Goal: Task Accomplishment & Management: Manage account settings

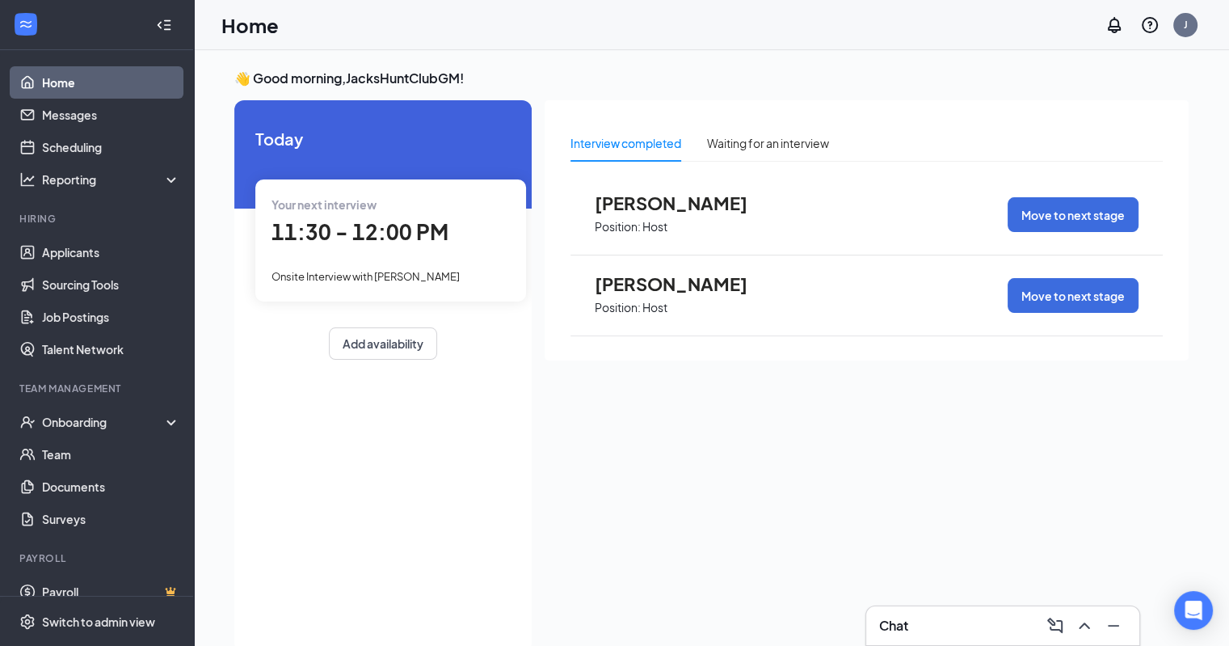
click at [641, 288] on span "[PERSON_NAME]" at bounding box center [684, 283] width 178 height 21
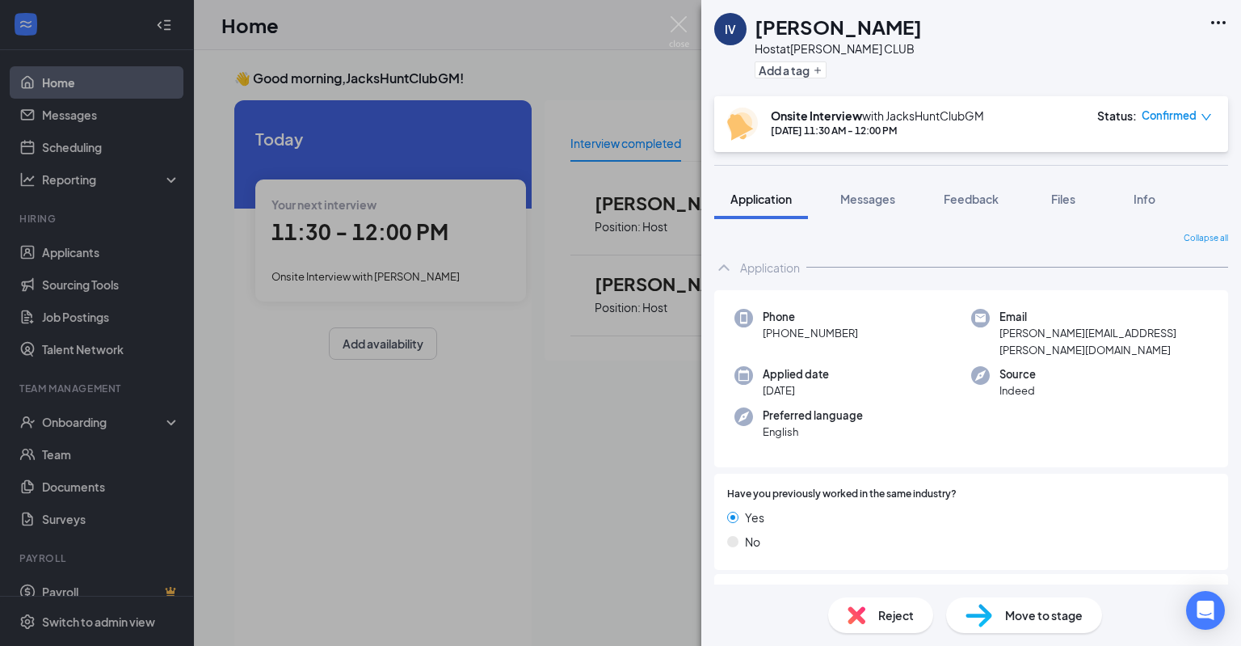
click at [1205, 117] on icon "down" at bounding box center [1207, 117] width 10 height 6
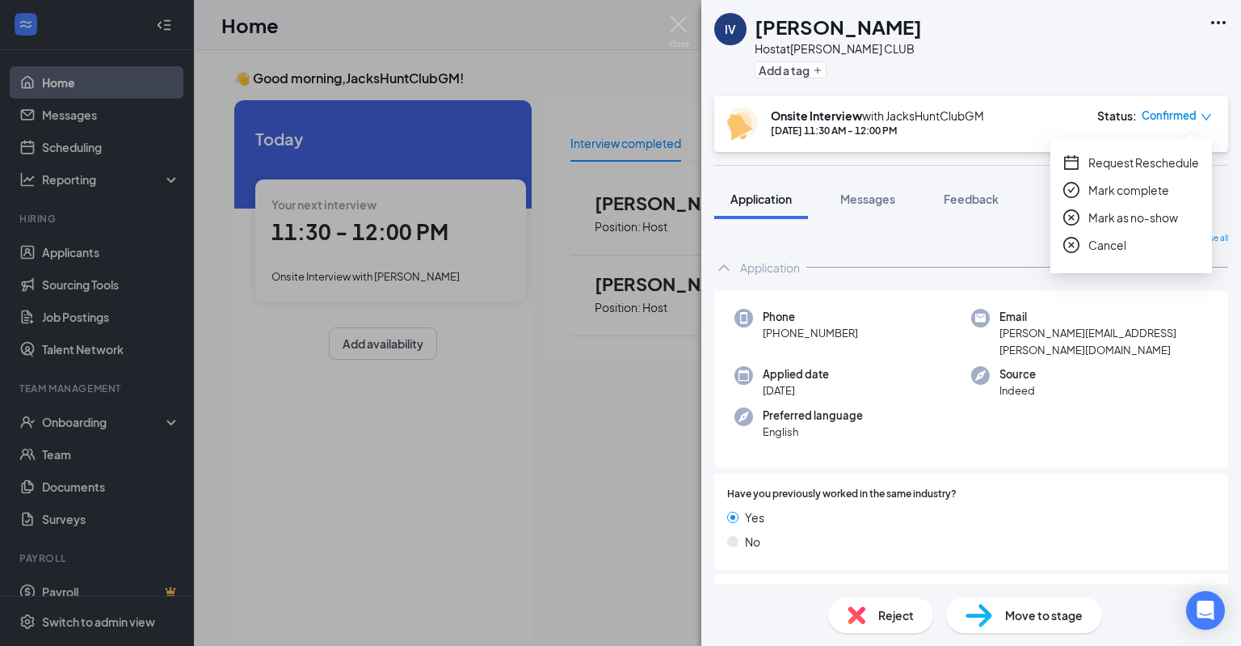
click at [1205, 117] on icon "down" at bounding box center [1207, 117] width 10 height 6
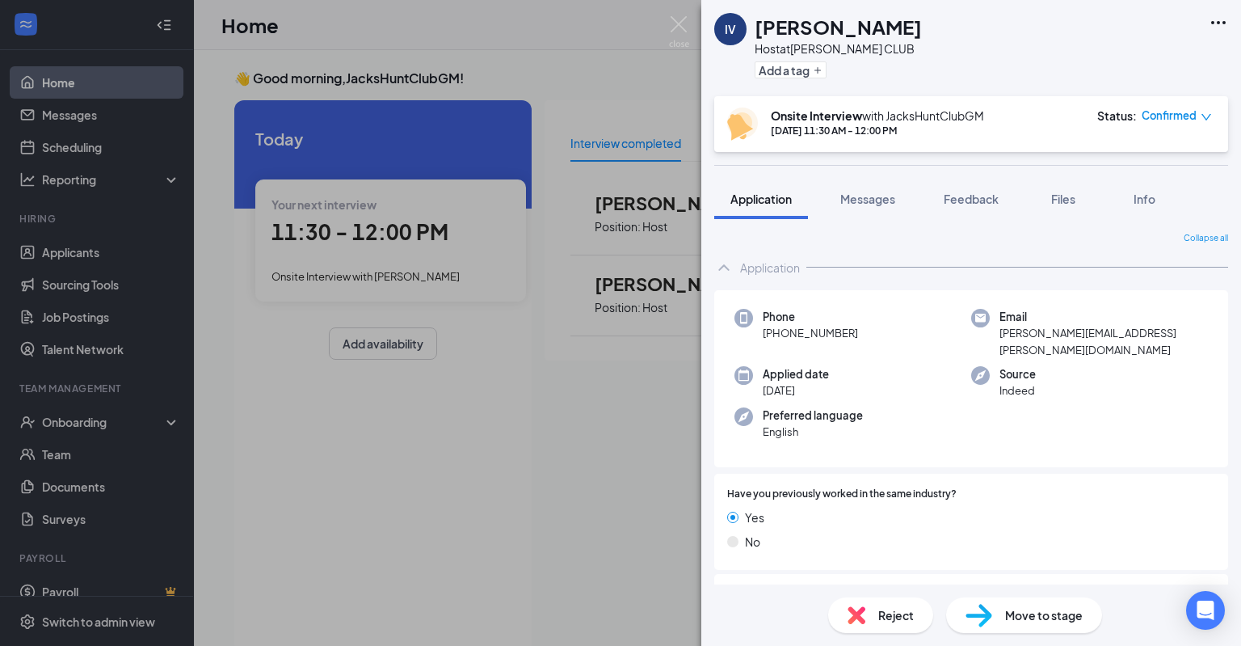
click at [1067, 614] on span "Move to stage" at bounding box center [1044, 615] width 78 height 18
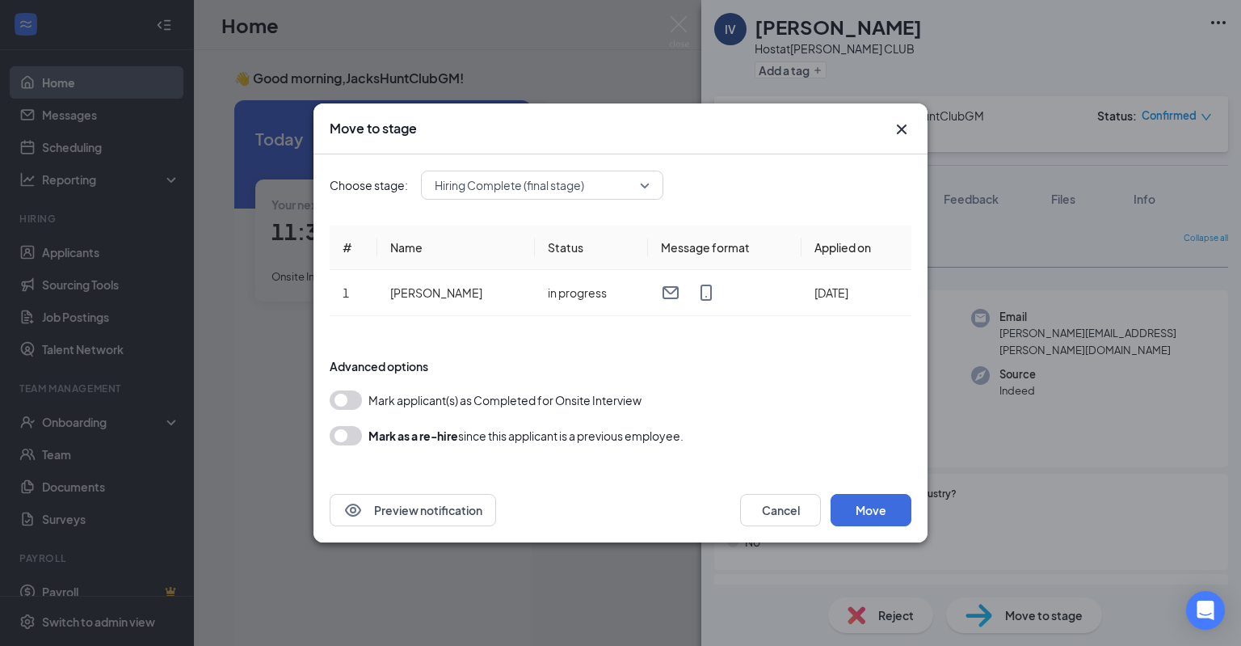
click at [608, 187] on span "Hiring Complete (final stage)" at bounding box center [535, 185] width 200 height 24
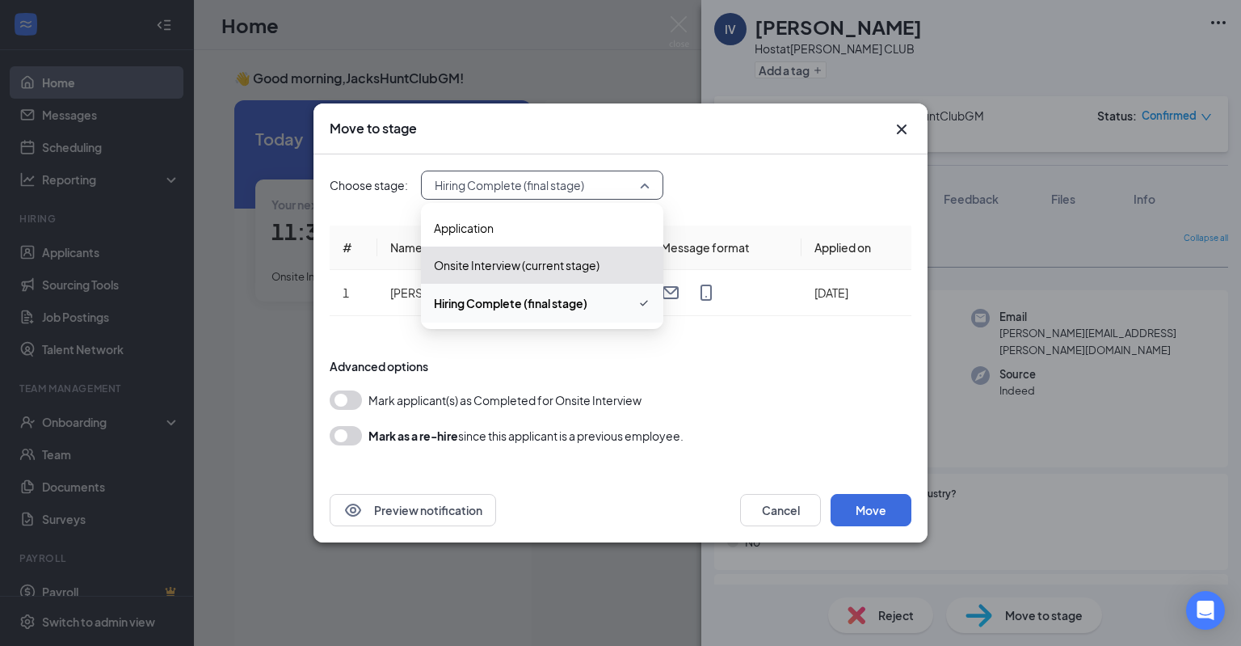
click at [596, 314] on div "Hiring Complete (final stage)" at bounding box center [542, 303] width 242 height 39
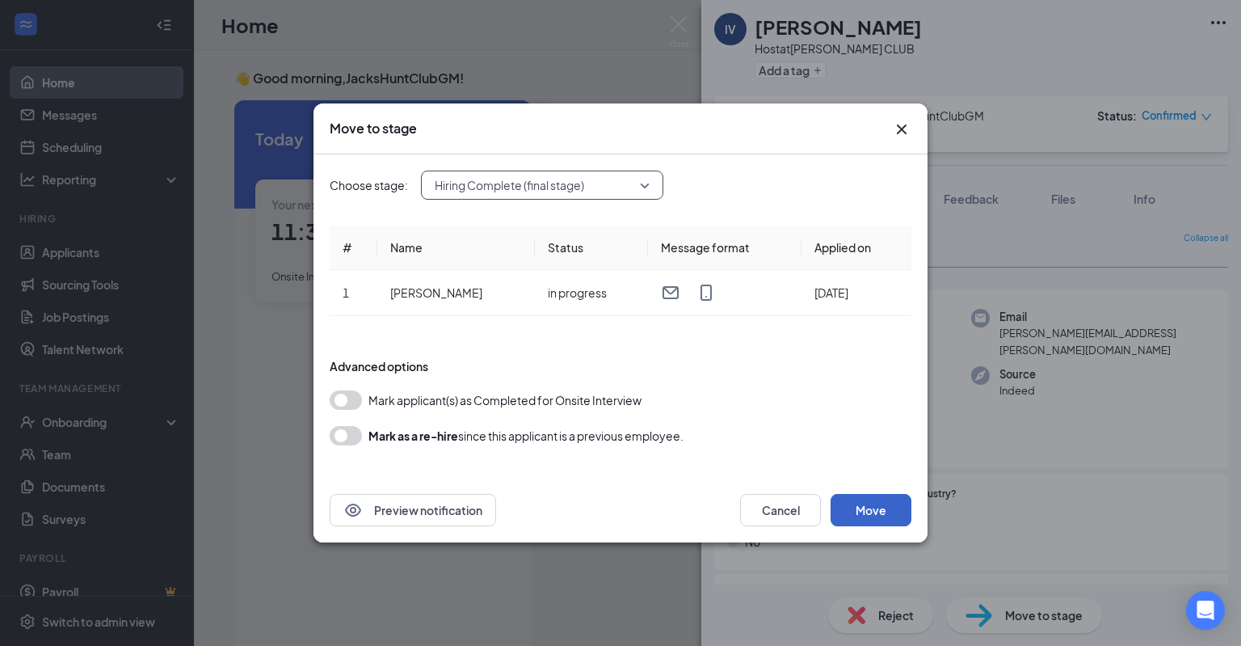
click at [852, 507] on button "Move" at bounding box center [871, 510] width 81 height 32
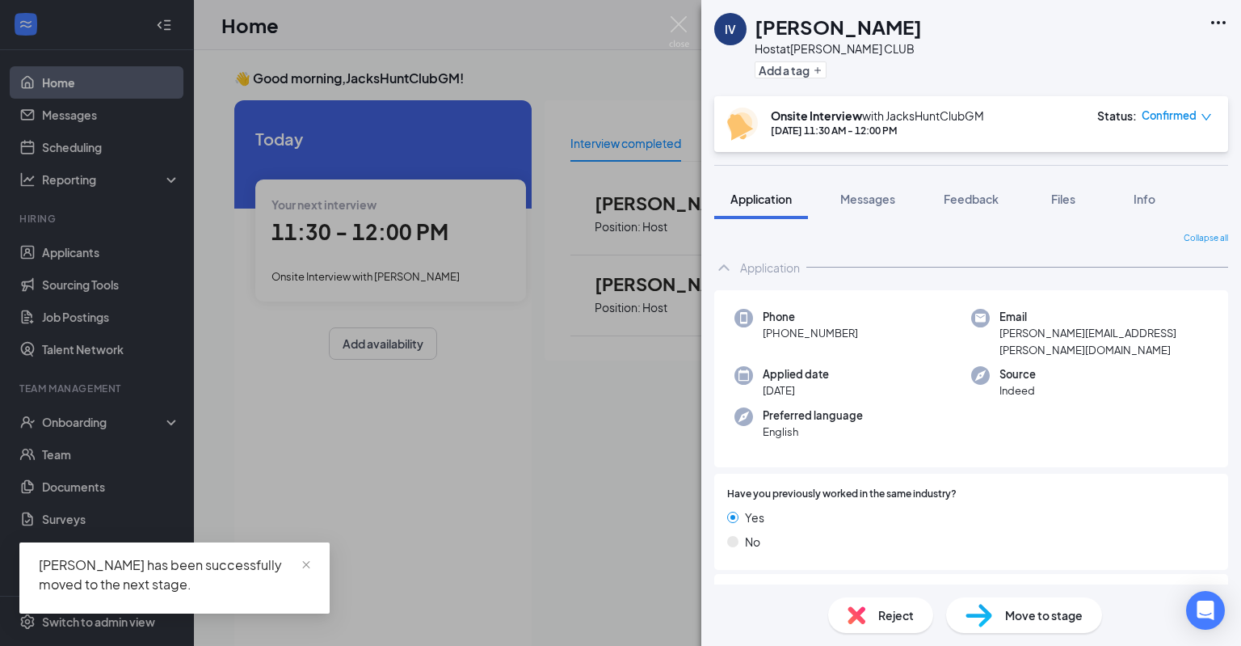
click at [595, 410] on div "IV [PERSON_NAME] Host at [PERSON_NAME] CLUB Add a tag Onsite Interview with Jac…" at bounding box center [620, 323] width 1241 height 646
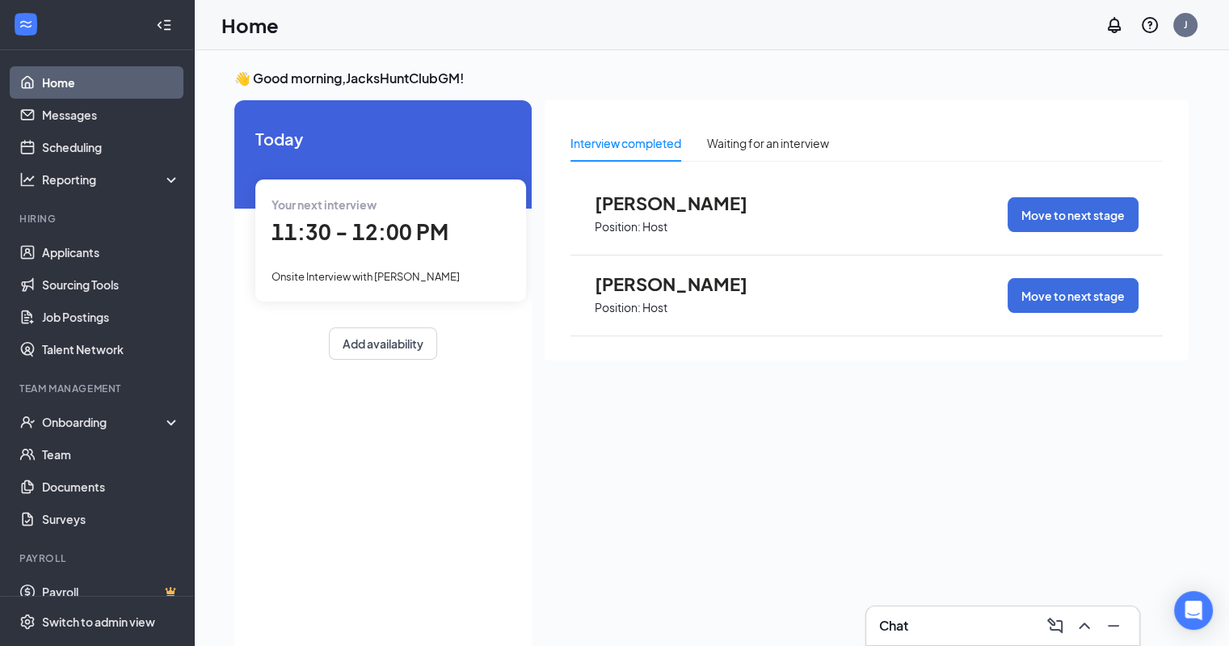
click at [686, 201] on span "[PERSON_NAME]" at bounding box center [684, 202] width 178 height 21
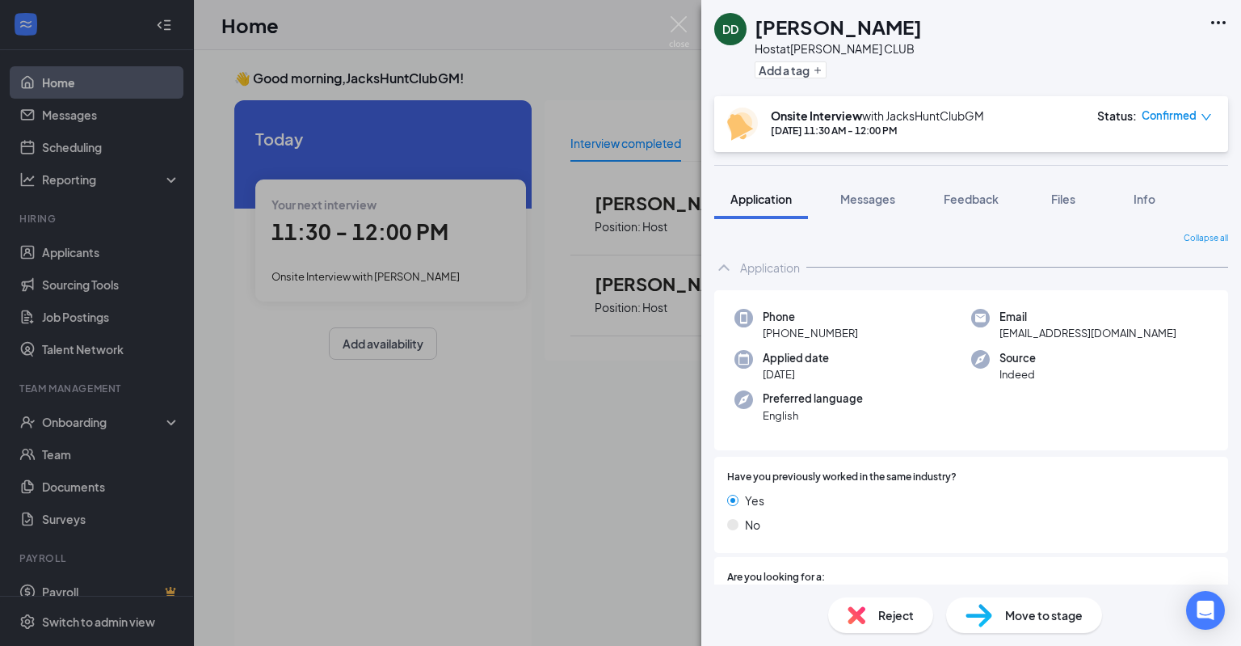
click at [610, 443] on div "DD [PERSON_NAME] Host at [PERSON_NAME] CLUB Add a tag Onsite Interview with Jac…" at bounding box center [620, 323] width 1241 height 646
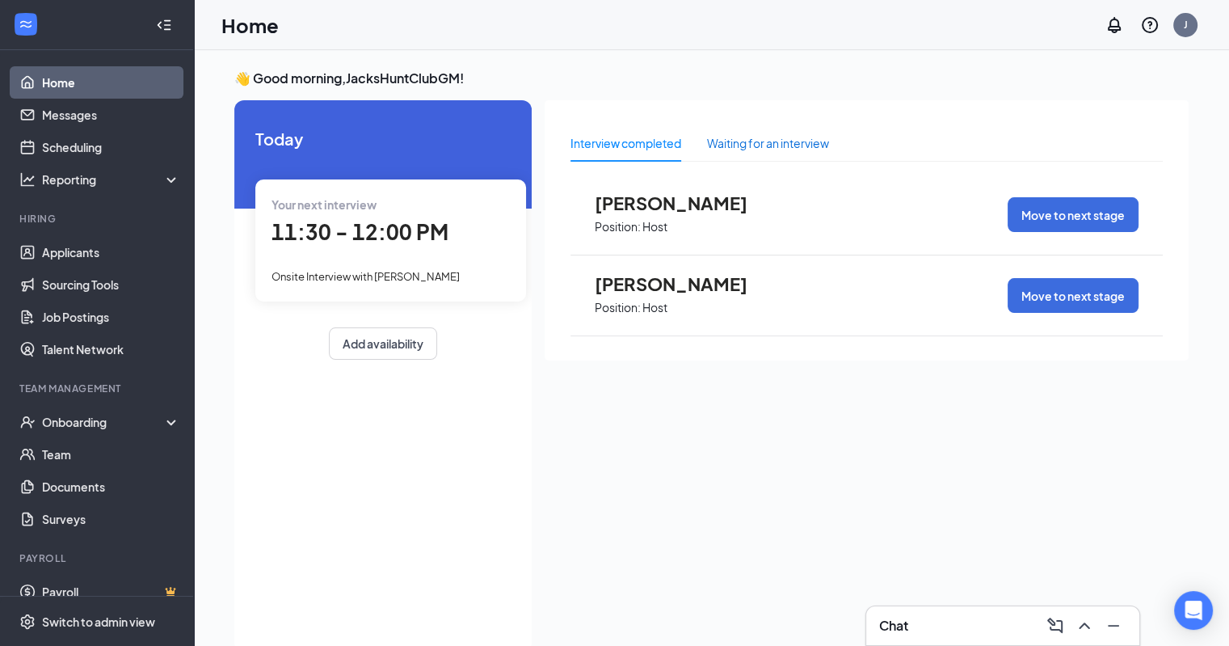
click at [724, 143] on div "Waiting for an interview" at bounding box center [768, 143] width 122 height 18
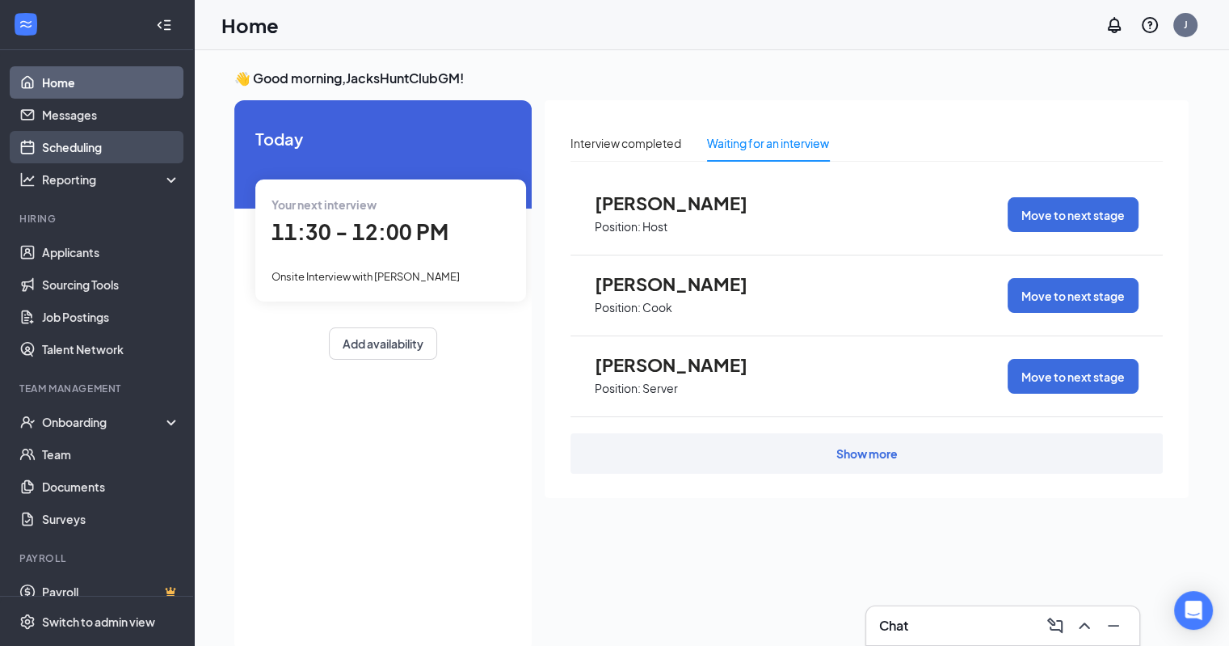
click at [79, 141] on link "Scheduling" at bounding box center [111, 147] width 138 height 32
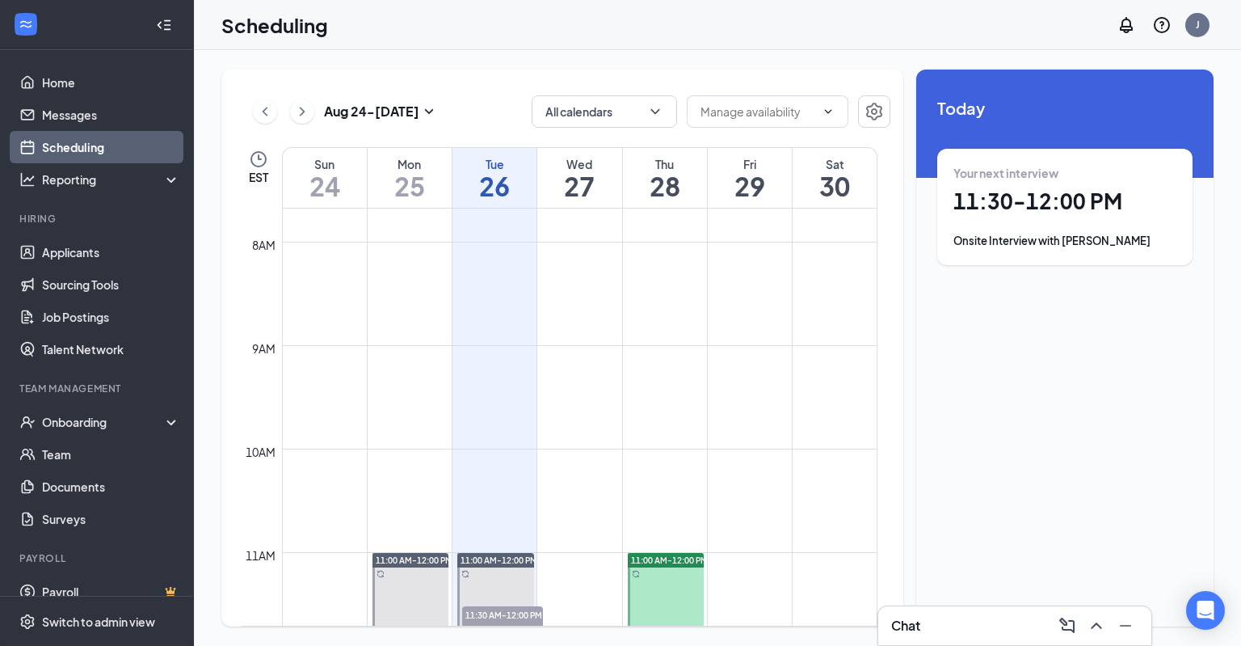
scroll to position [1063, 0]
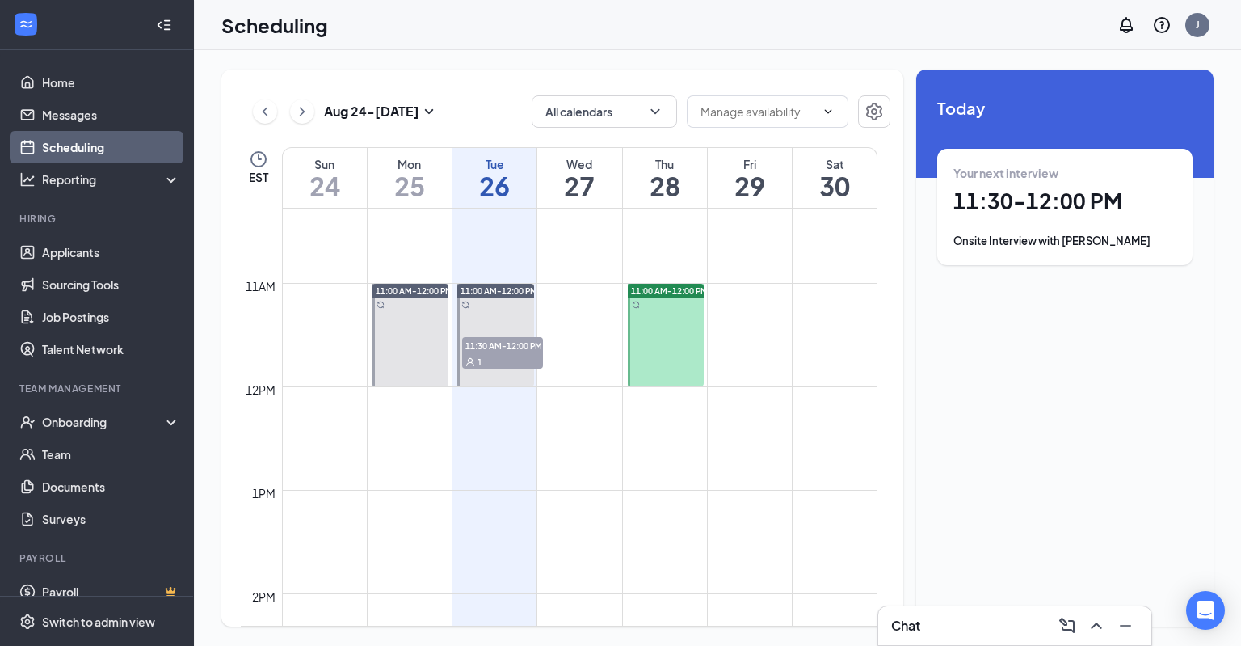
click at [648, 321] on div at bounding box center [666, 335] width 77 height 103
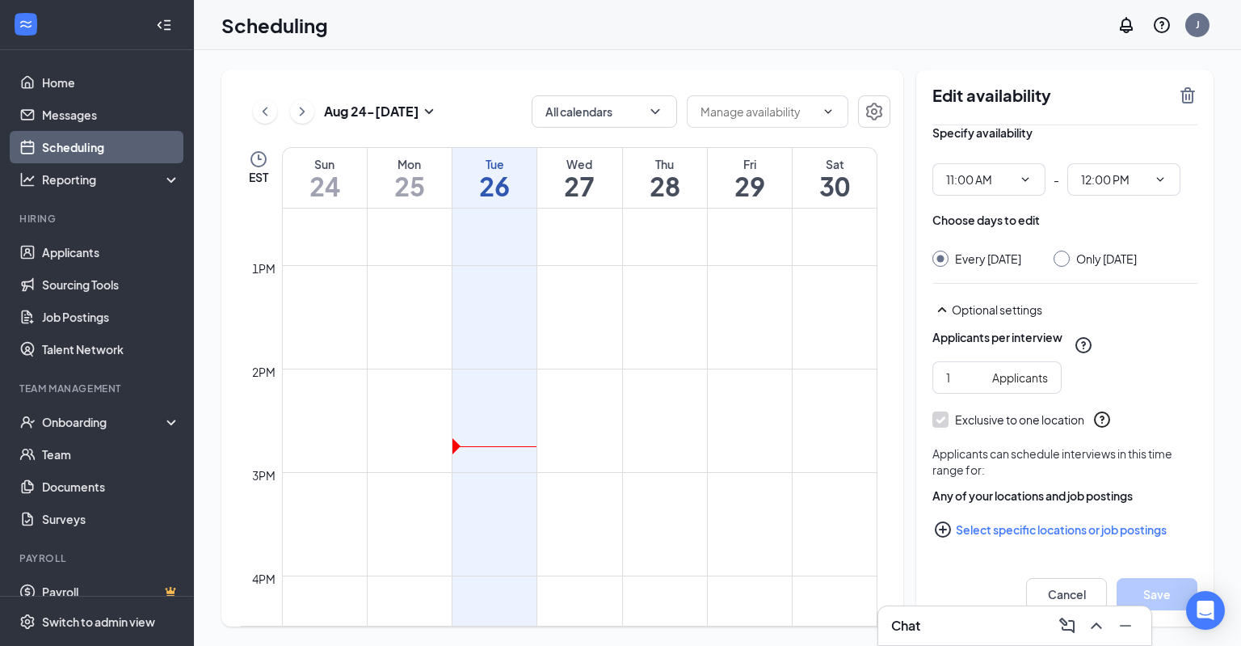
scroll to position [179, 0]
click at [307, 111] on icon "ChevronRight" at bounding box center [302, 111] width 16 height 19
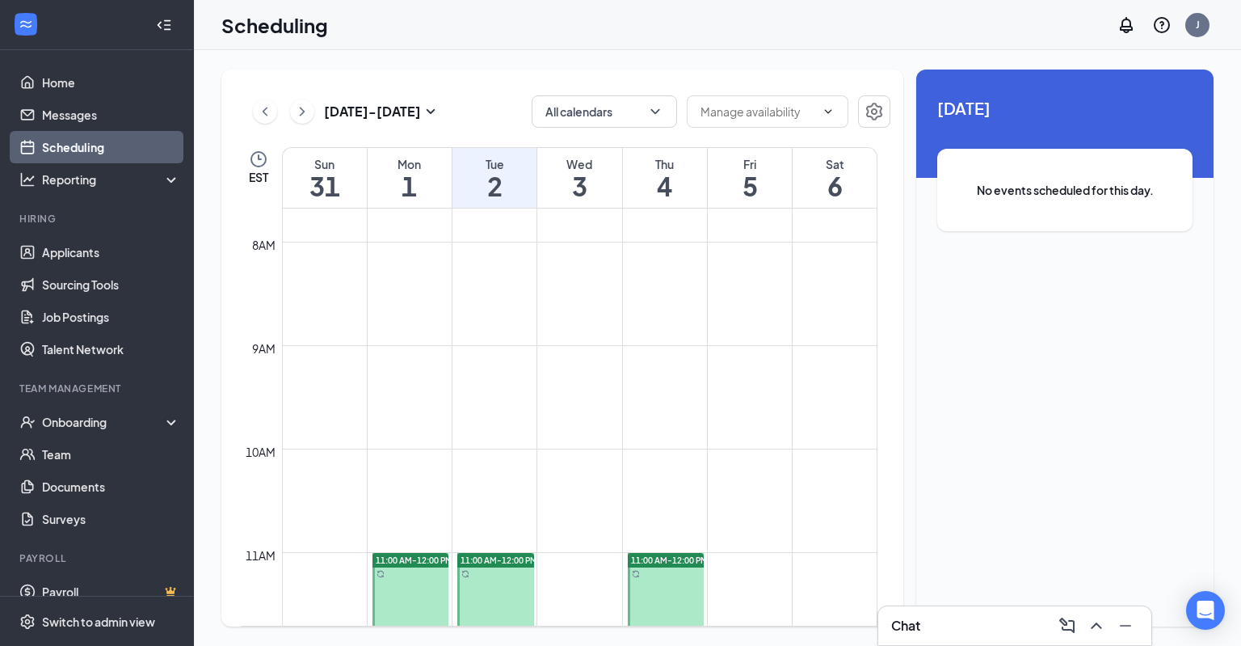
scroll to position [1063, 0]
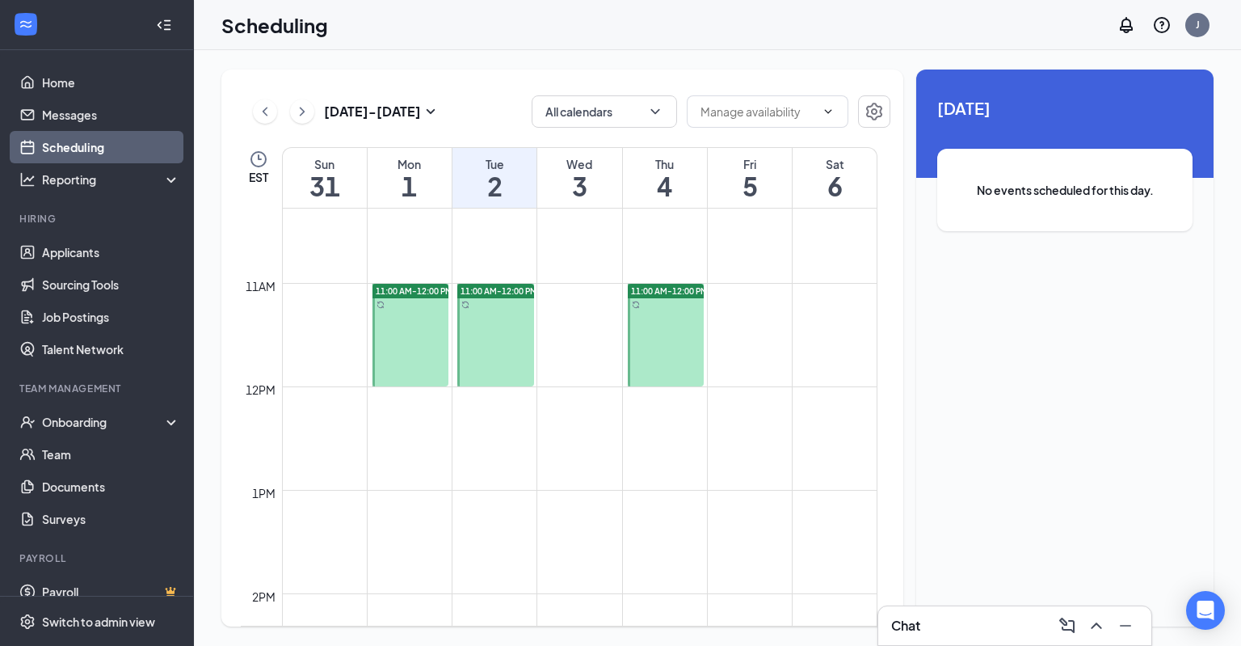
click at [421, 317] on div at bounding box center [410, 335] width 77 height 103
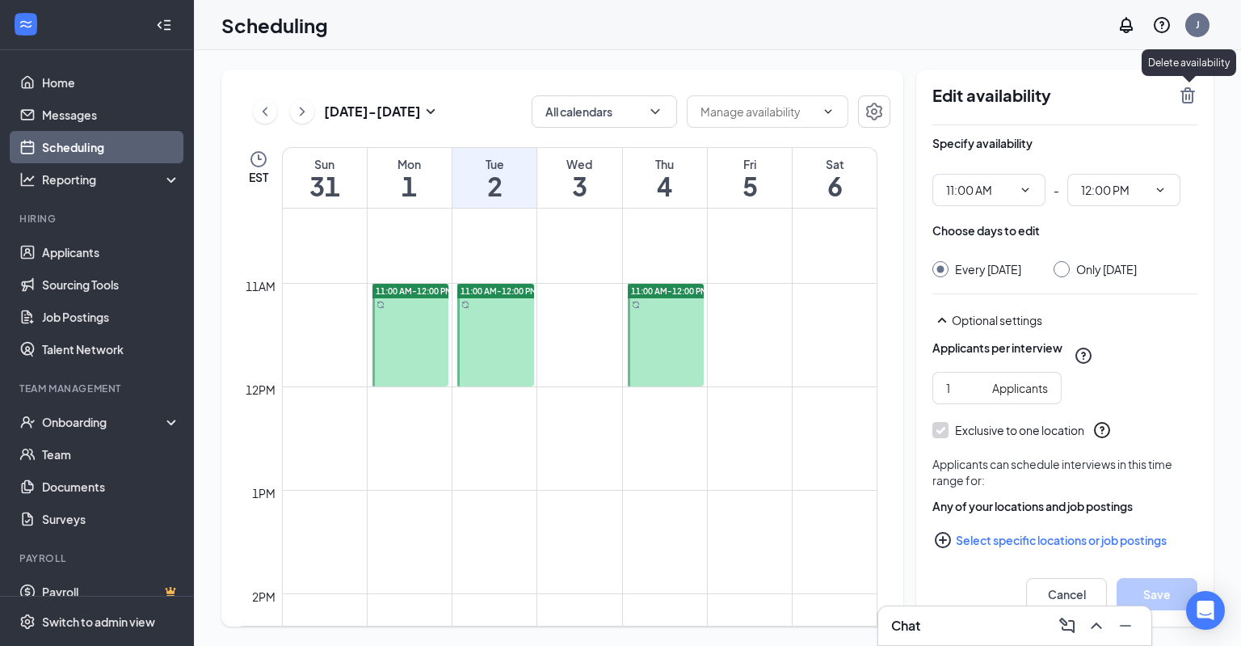
click at [1191, 103] on icon "TrashOutline" at bounding box center [1187, 95] width 19 height 19
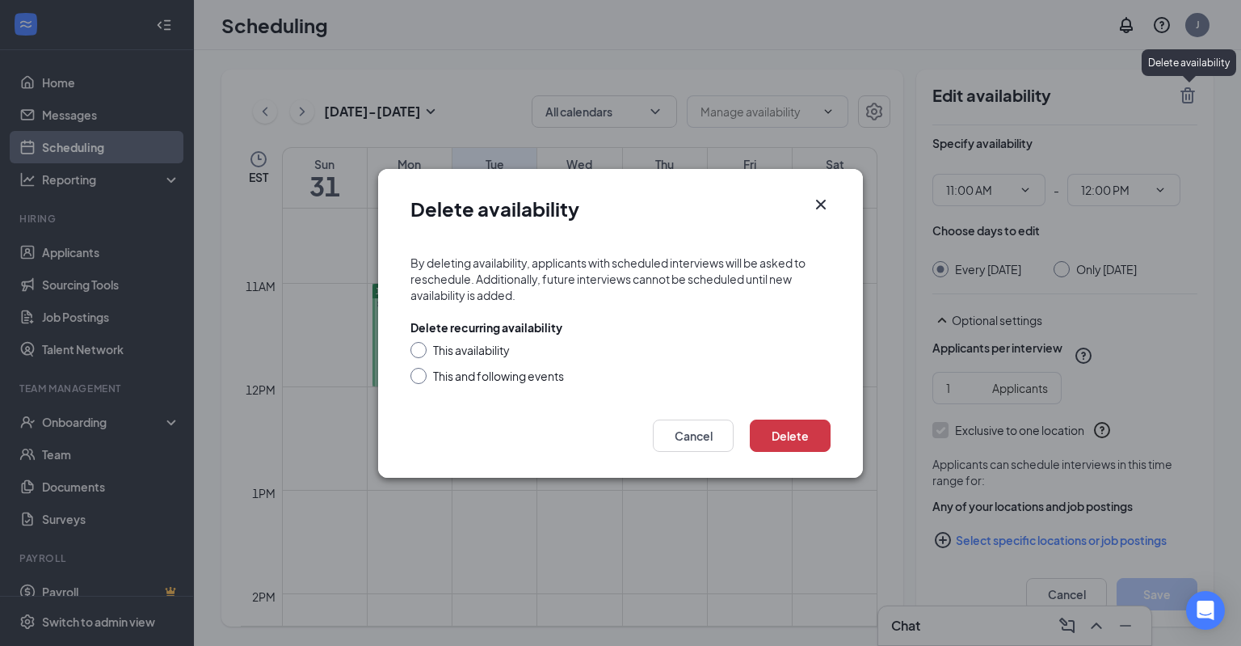
click at [444, 377] on div "This and following events" at bounding box center [498, 376] width 131 height 16
click at [422, 377] on input "This and following events" at bounding box center [415, 373] width 11 height 11
radio input "true"
click at [795, 445] on button "Delete" at bounding box center [790, 435] width 81 height 32
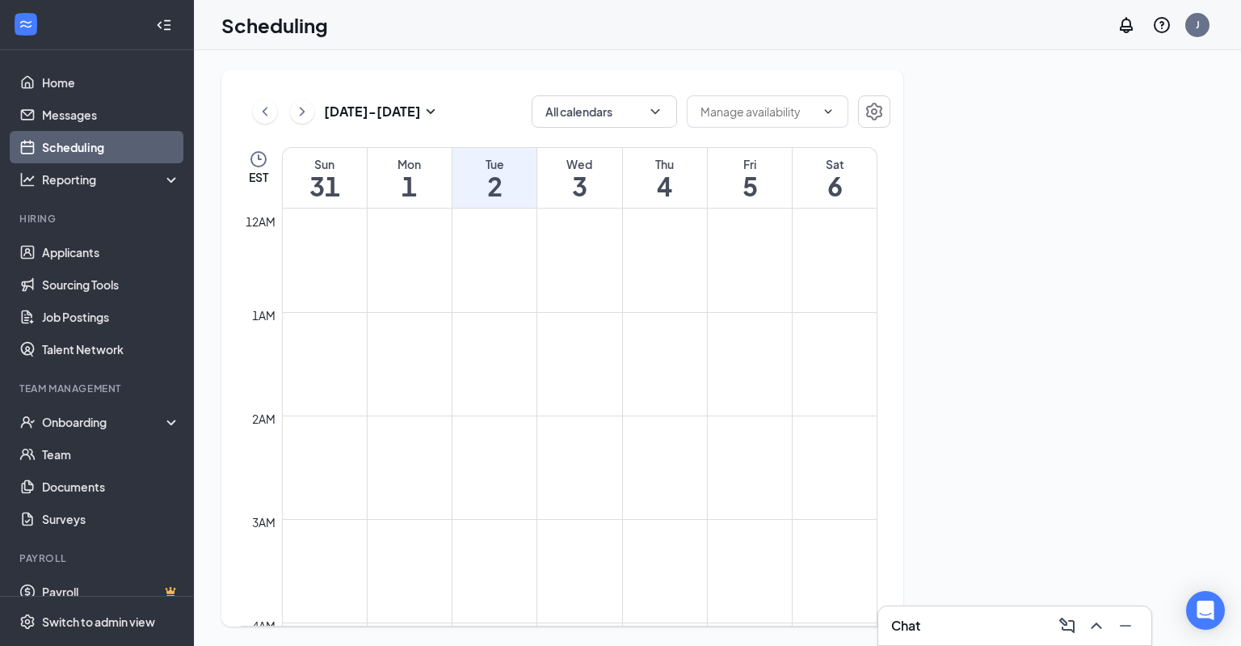
scroll to position [794, 0]
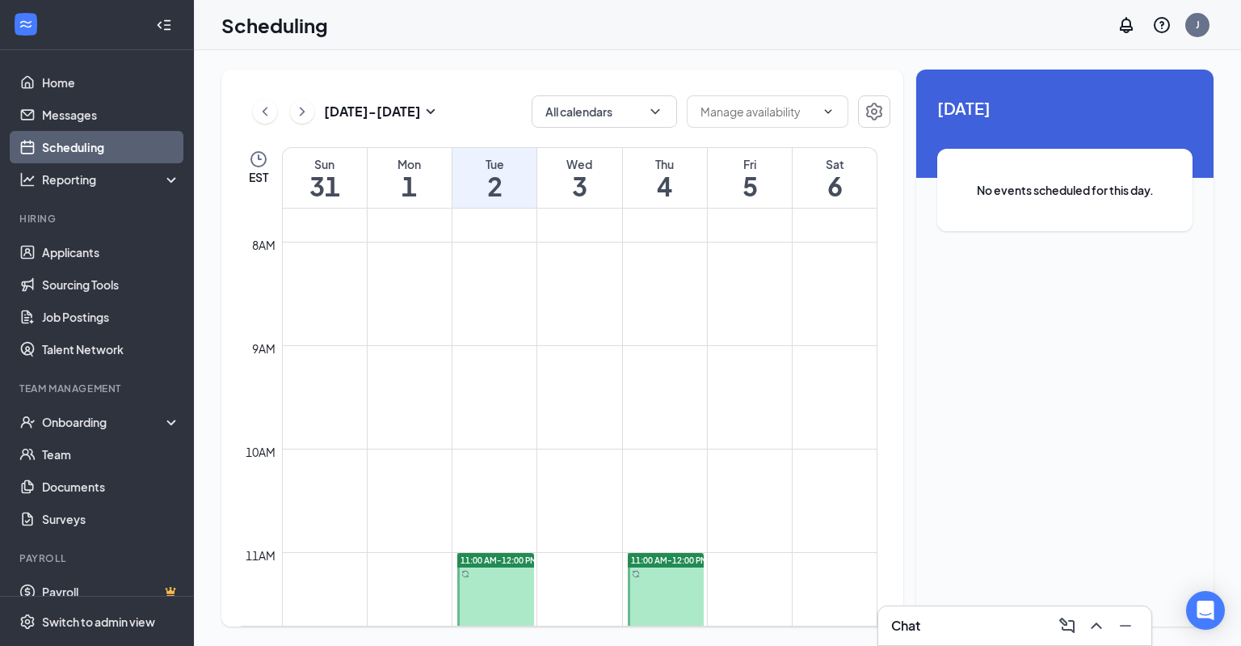
click at [272, 121] on div "Aug 31 - Sep 6" at bounding box center [346, 111] width 187 height 32
click at [272, 112] on icon "ChevronLeft" at bounding box center [265, 111] width 16 height 19
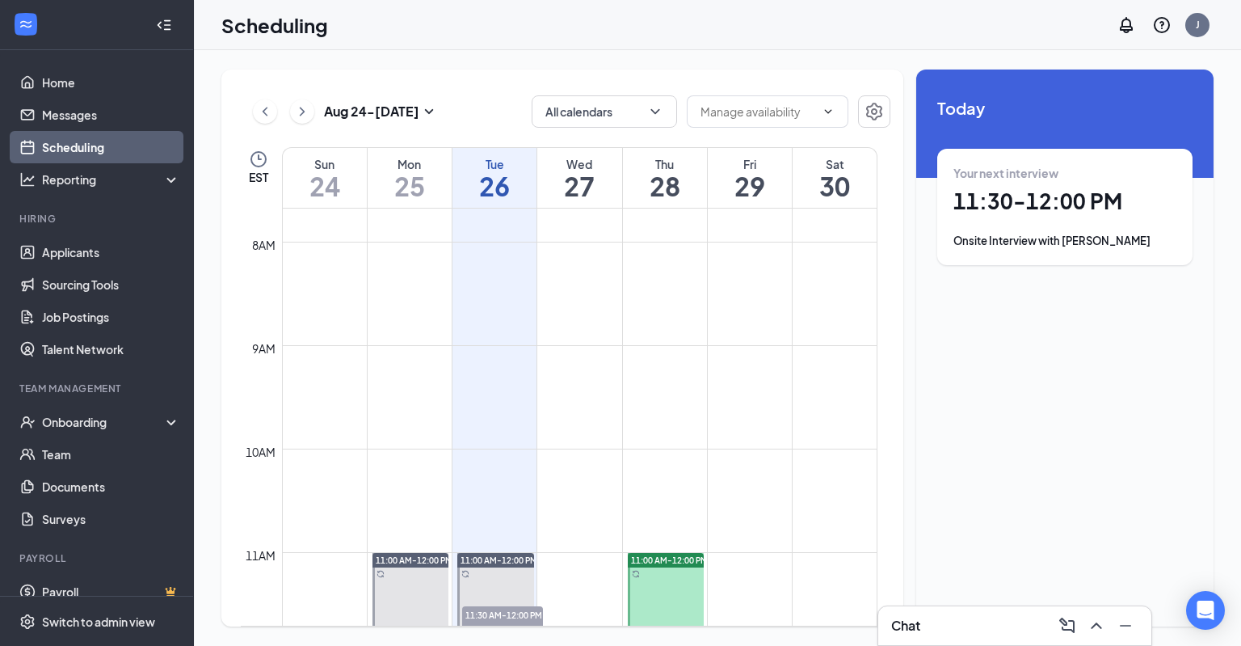
click at [506, 579] on div at bounding box center [495, 604] width 77 height 103
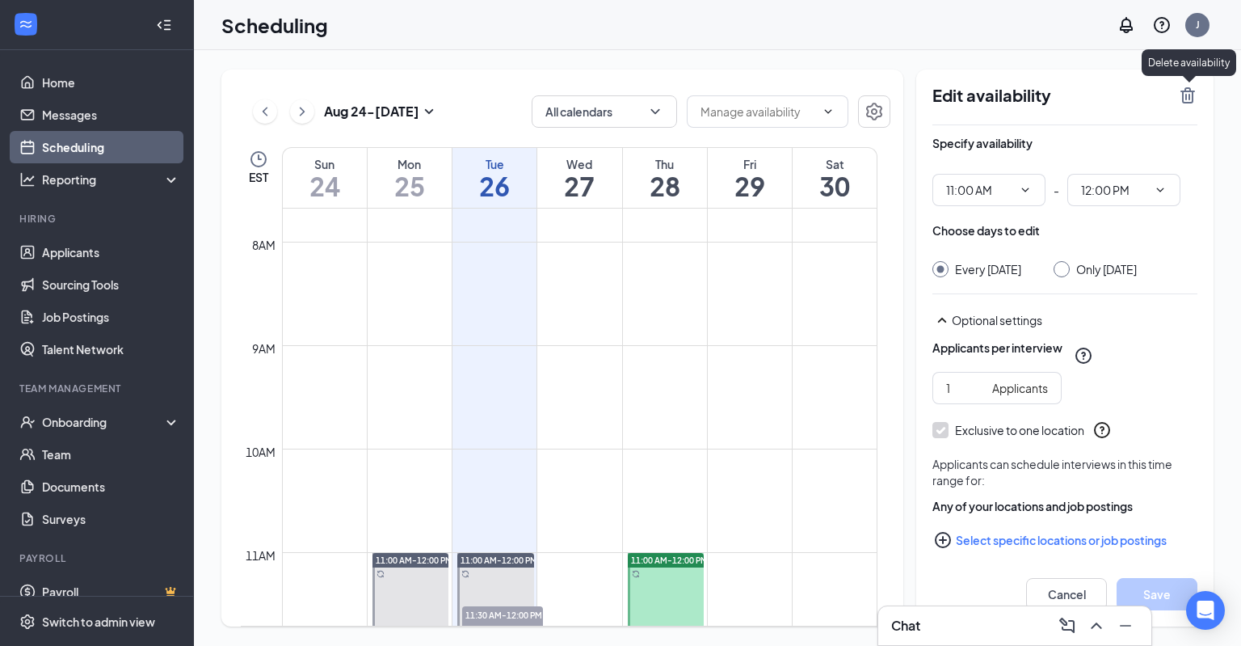
click at [1193, 90] on icon "TrashOutline" at bounding box center [1187, 95] width 19 height 19
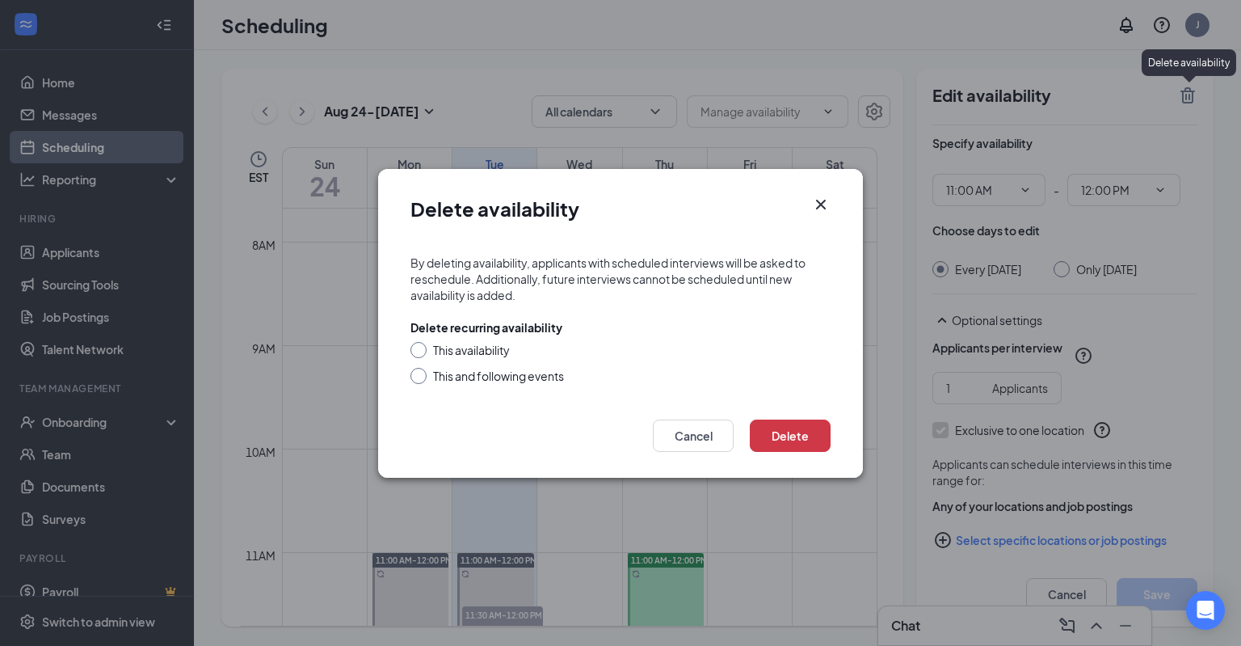
click at [469, 364] on div "This availability This and following events" at bounding box center [620, 363] width 420 height 42
click at [480, 373] on div "This and following events" at bounding box center [498, 376] width 131 height 16
click at [787, 436] on button "Delete" at bounding box center [790, 435] width 81 height 32
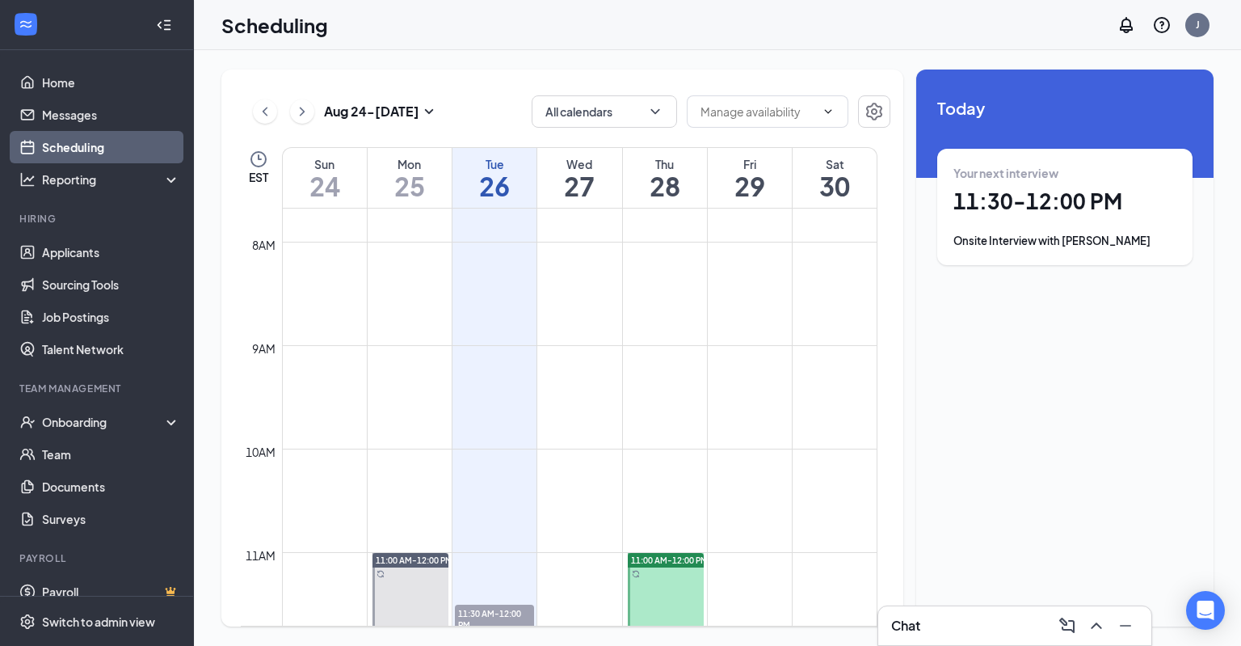
click at [499, 612] on span "11:30 AM-12:00 PM" at bounding box center [494, 617] width 79 height 27
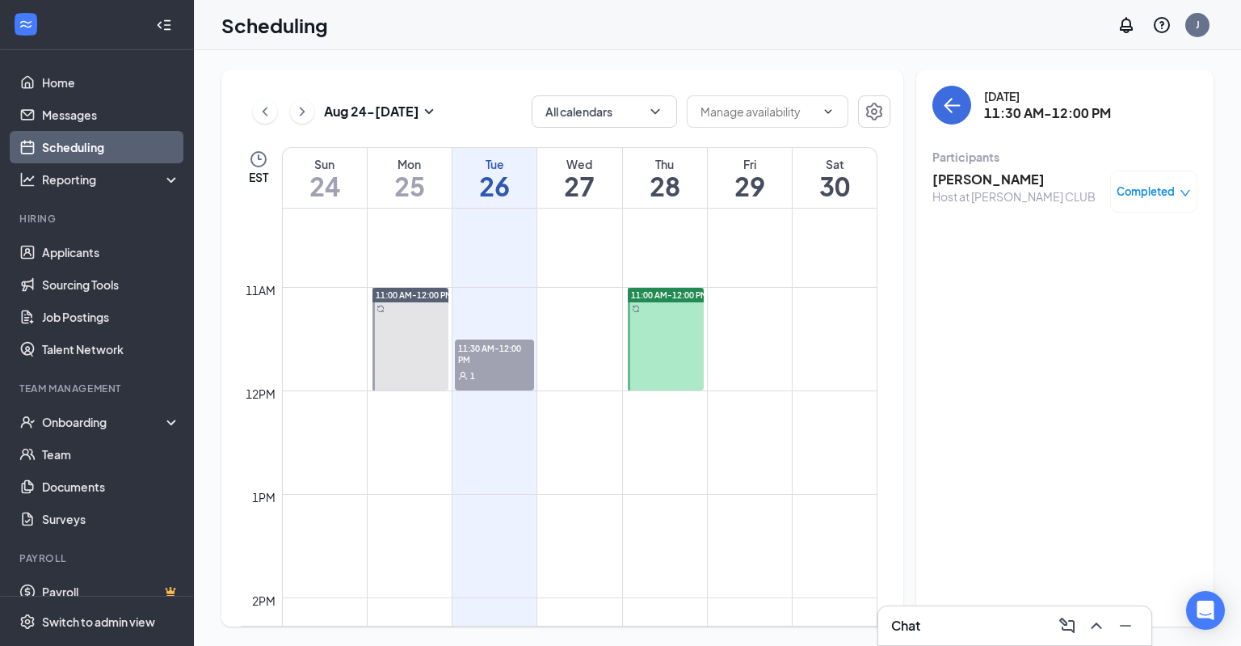
scroll to position [1063, 0]
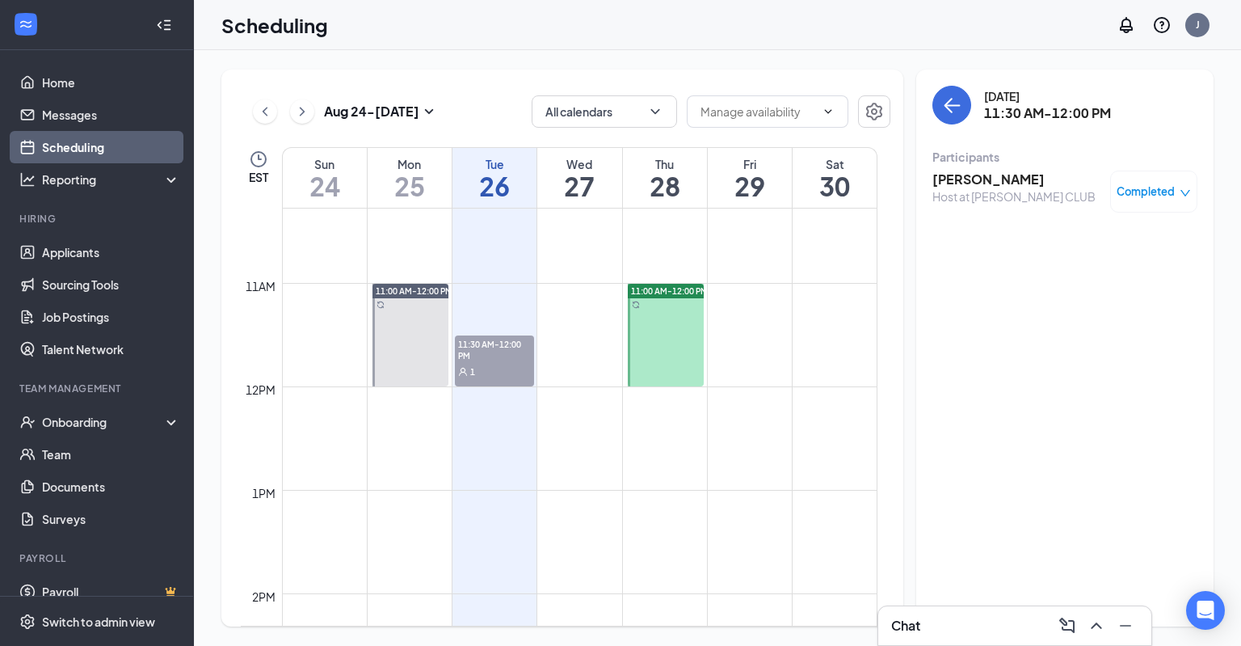
click at [478, 368] on div "1" at bounding box center [494, 371] width 79 height 16
click at [644, 355] on div at bounding box center [666, 335] width 77 height 103
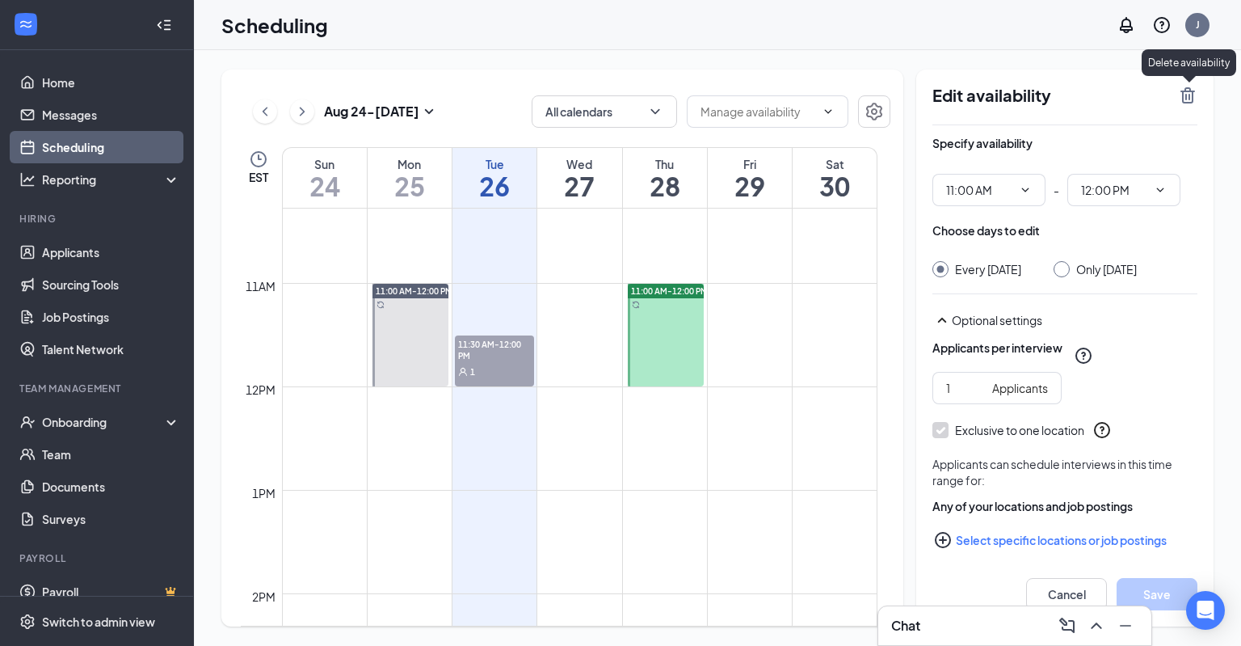
click at [1193, 99] on icon "TrashOutline" at bounding box center [1187, 95] width 19 height 19
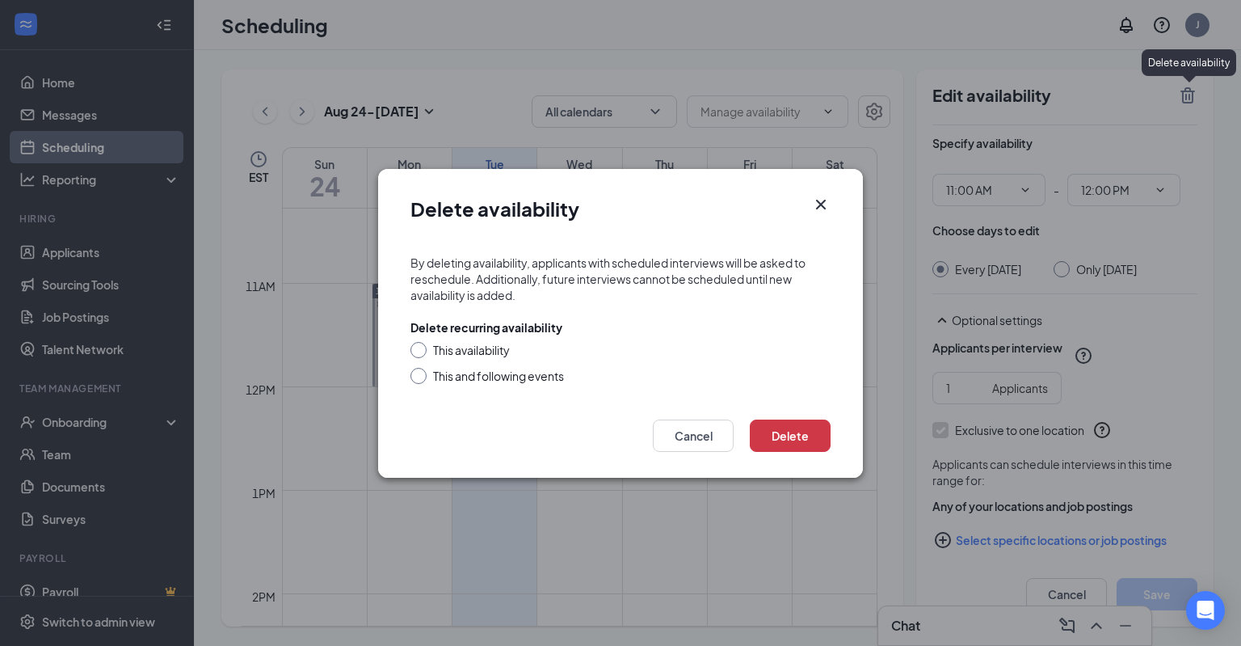
click at [421, 378] on div at bounding box center [418, 376] width 16 height 16
click at [419, 375] on input "This and following events" at bounding box center [415, 373] width 11 height 11
radio input "true"
click at [786, 431] on button "Delete" at bounding box center [790, 435] width 81 height 32
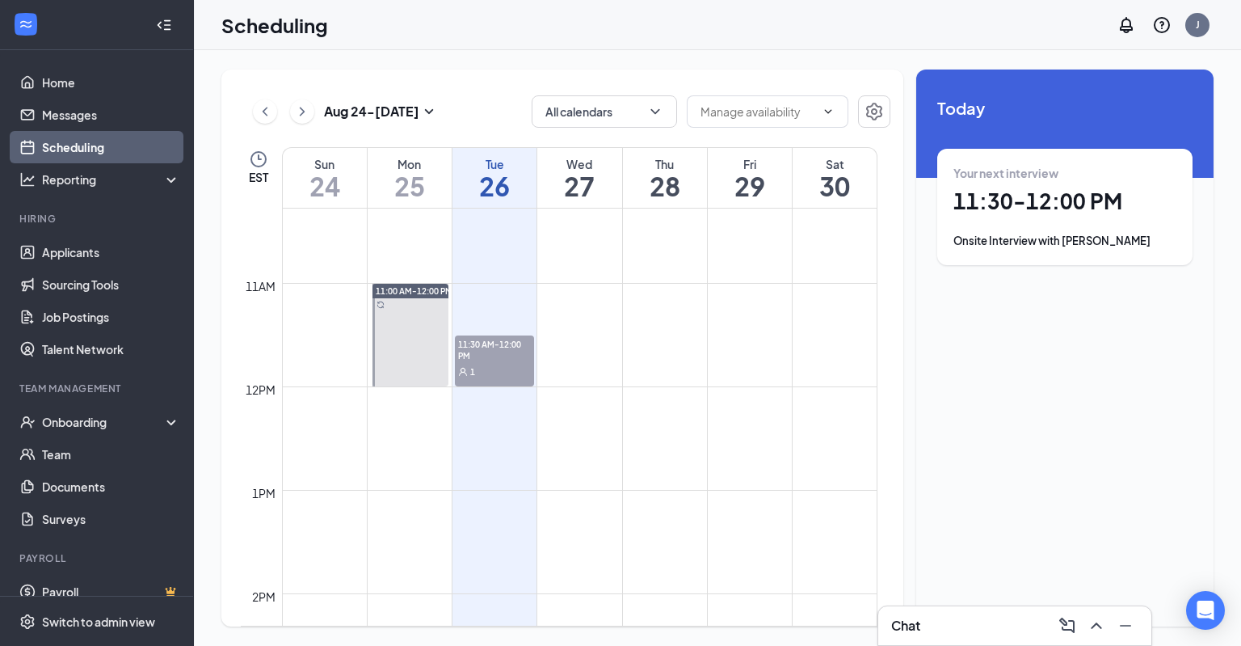
click at [401, 318] on div at bounding box center [410, 335] width 77 height 103
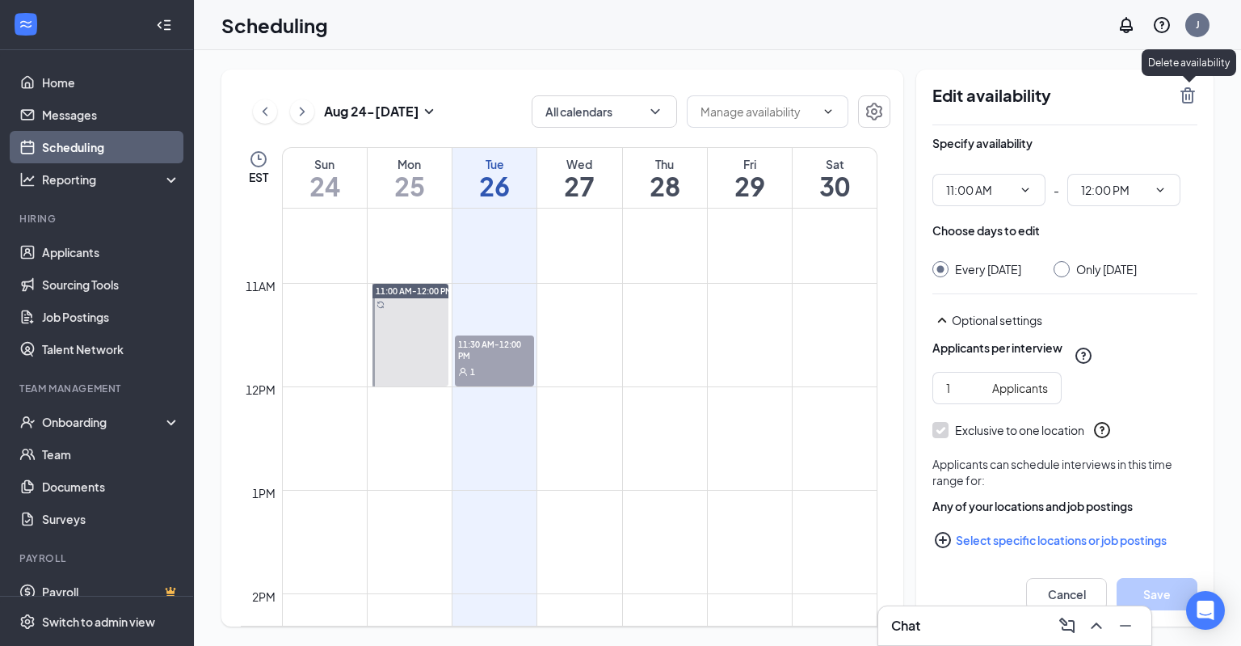
click at [1183, 96] on icon "TrashOutline" at bounding box center [1187, 95] width 15 height 16
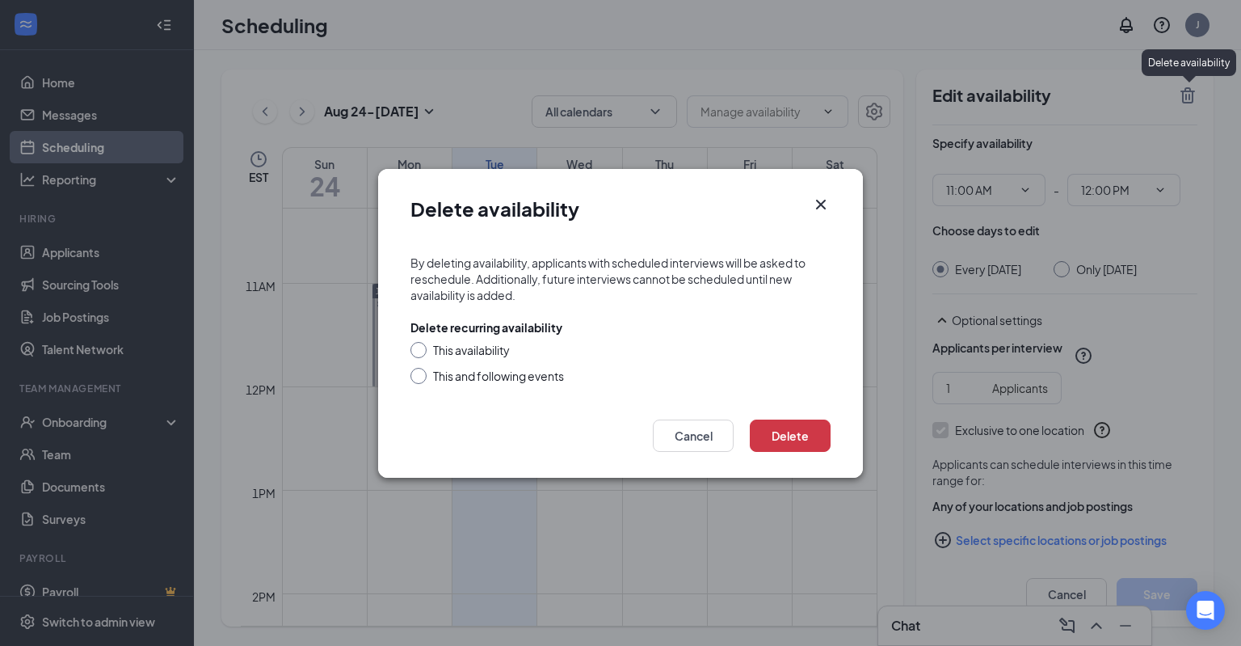
click at [507, 371] on div "This and following events" at bounding box center [498, 376] width 131 height 16
click at [422, 371] on input "This and following events" at bounding box center [415, 373] width 11 height 11
radio input "true"
click at [809, 441] on button "Delete" at bounding box center [790, 435] width 81 height 32
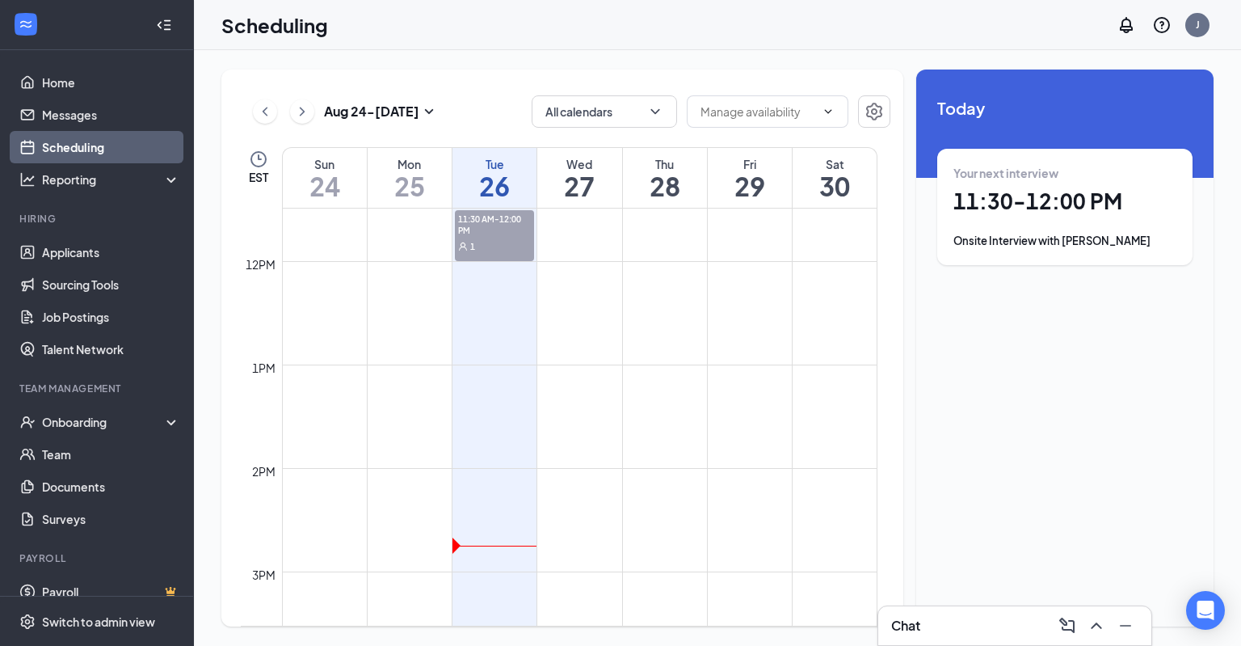
scroll to position [1077, 0]
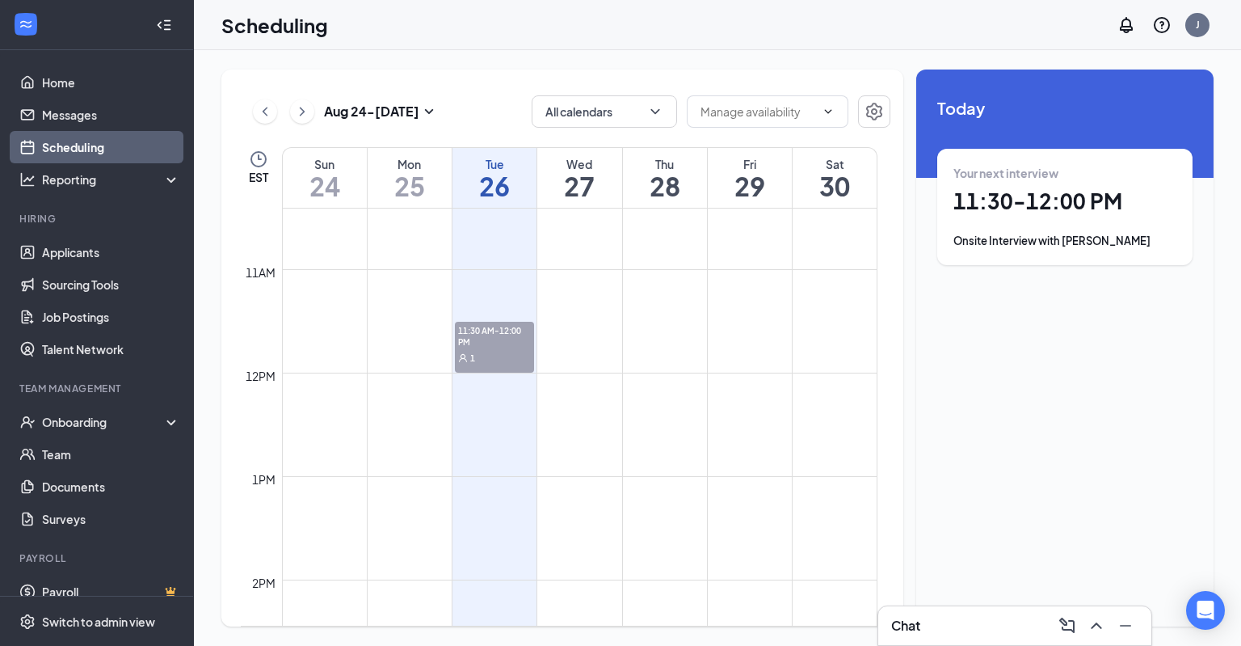
click at [486, 330] on span "11:30 AM-12:00 PM" at bounding box center [494, 335] width 79 height 27
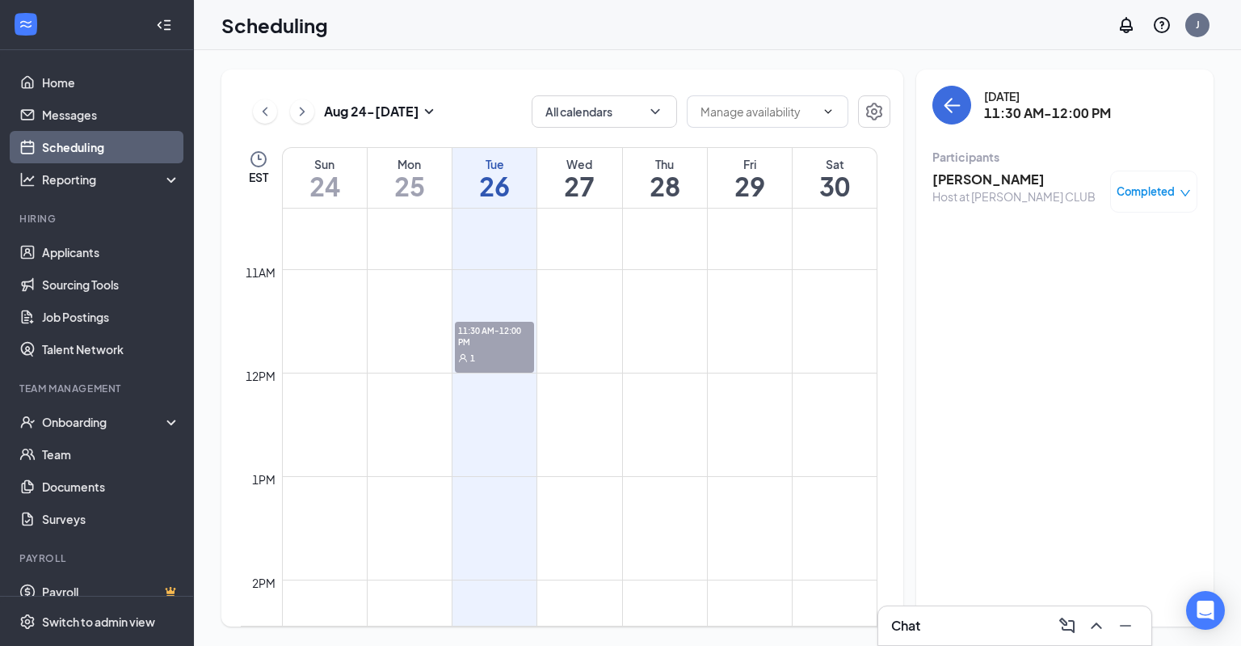
click at [310, 114] on button at bounding box center [302, 111] width 24 height 24
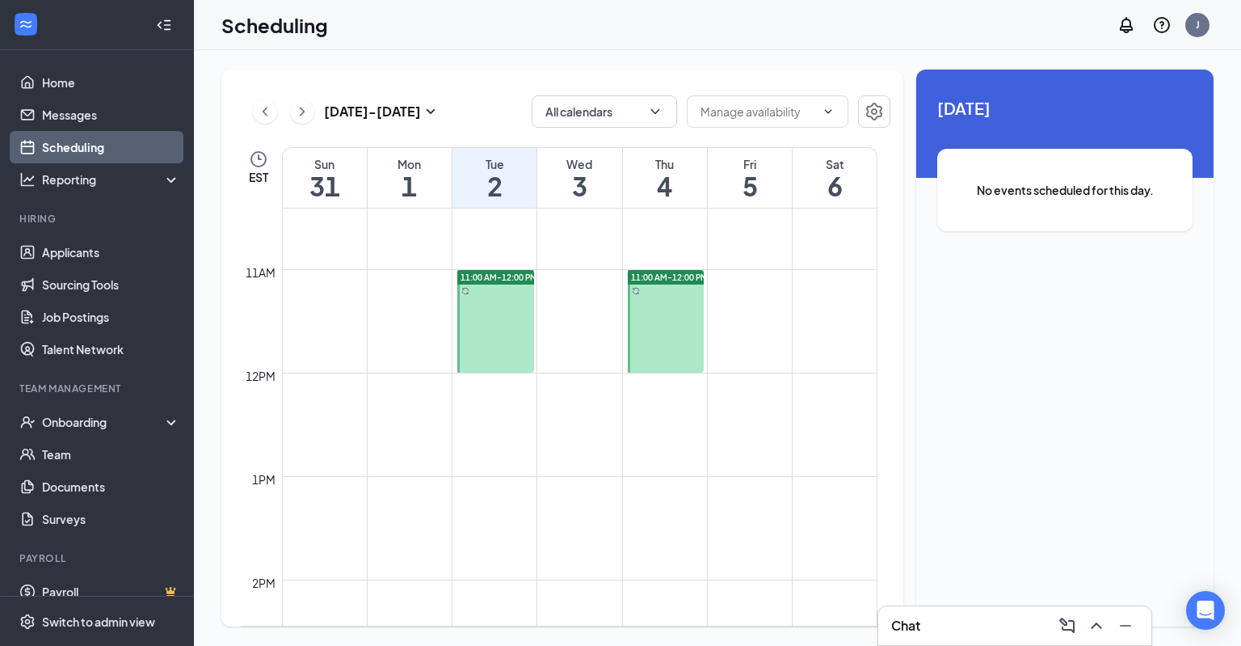
scroll to position [794, 0]
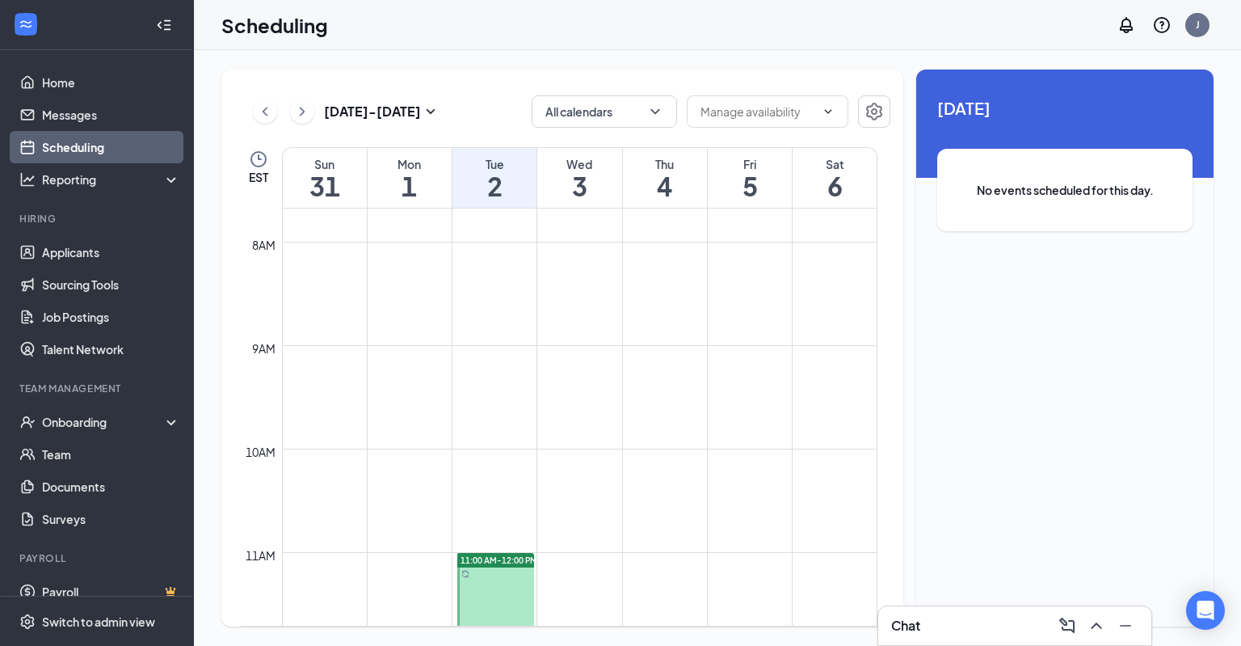
click at [524, 558] on span "11:00 AM-12:00 PM" at bounding box center [499, 559] width 77 height 11
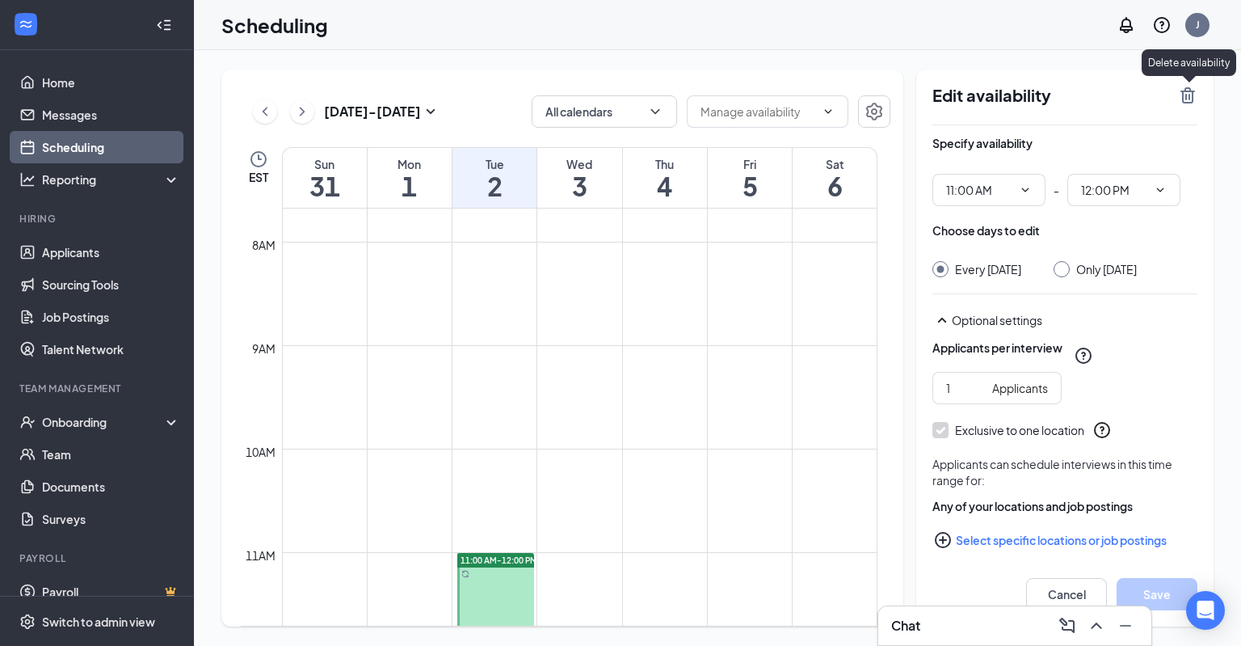
click at [1189, 94] on icon "TrashOutline" at bounding box center [1187, 95] width 15 height 16
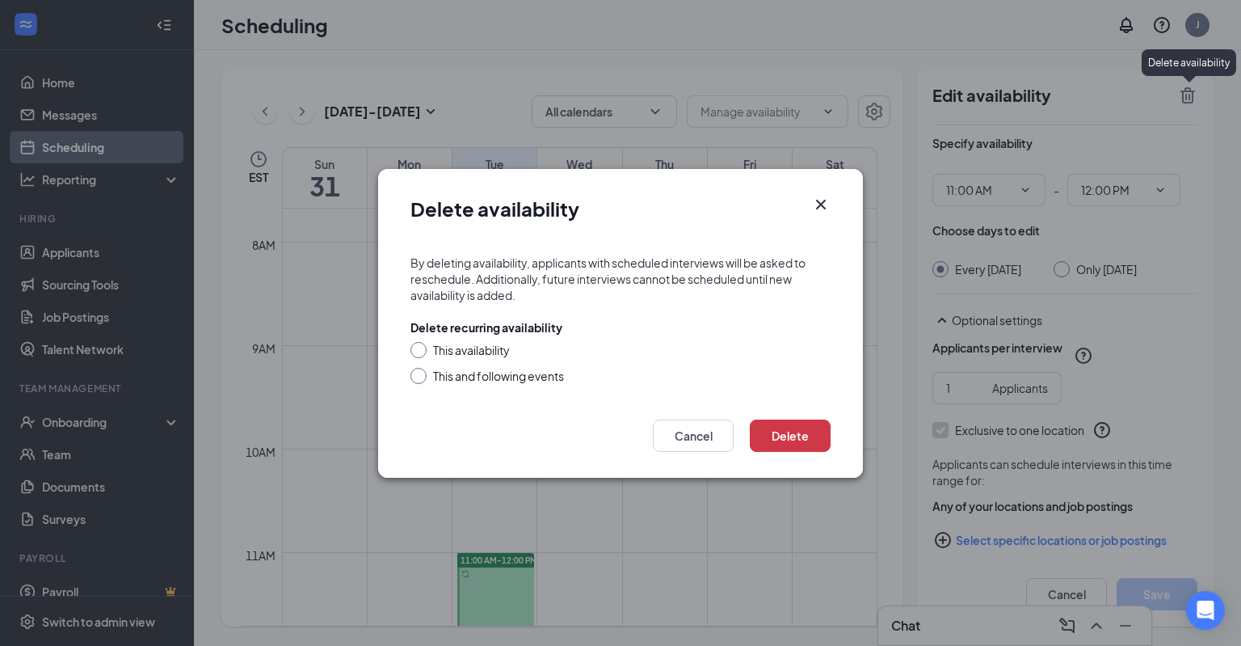
click at [440, 374] on div "This and following events" at bounding box center [498, 376] width 131 height 16
click at [422, 374] on input "This and following events" at bounding box center [415, 373] width 11 height 11
radio input "true"
click at [785, 435] on button "Delete" at bounding box center [790, 435] width 81 height 32
